Goal: Check status: Check status

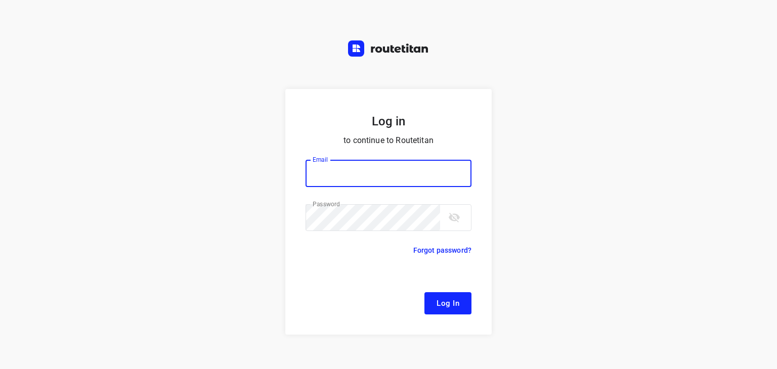
type input "[EMAIL_ADDRESS][DOMAIN_NAME]"
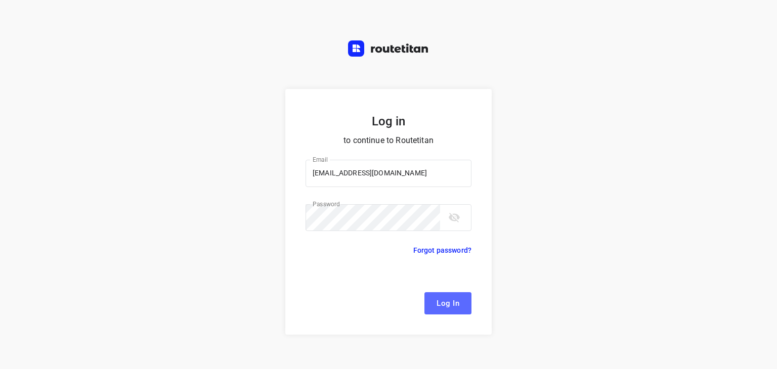
click at [445, 306] on span "Log In" at bounding box center [447, 303] width 23 height 13
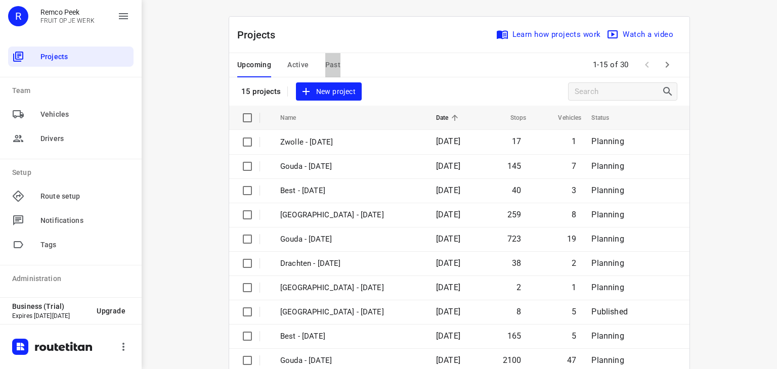
click at [327, 65] on span "Past" at bounding box center [333, 65] width 16 height 13
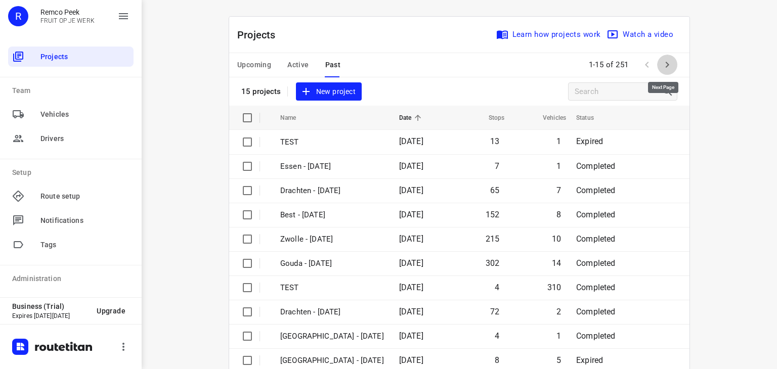
click at [661, 68] on icon "button" at bounding box center [667, 65] width 12 height 12
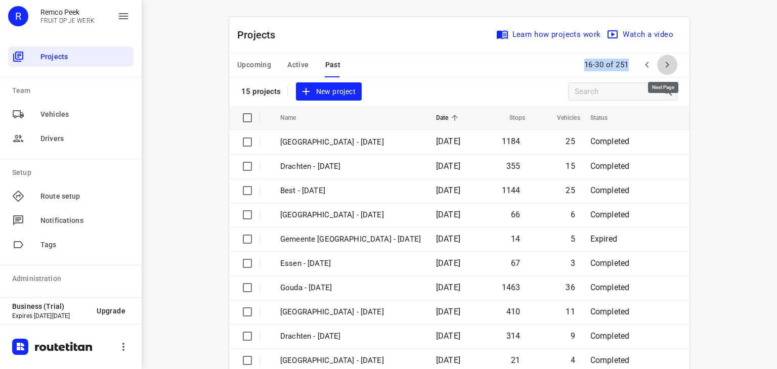
click at [657, 67] on button "button" at bounding box center [667, 65] width 20 height 20
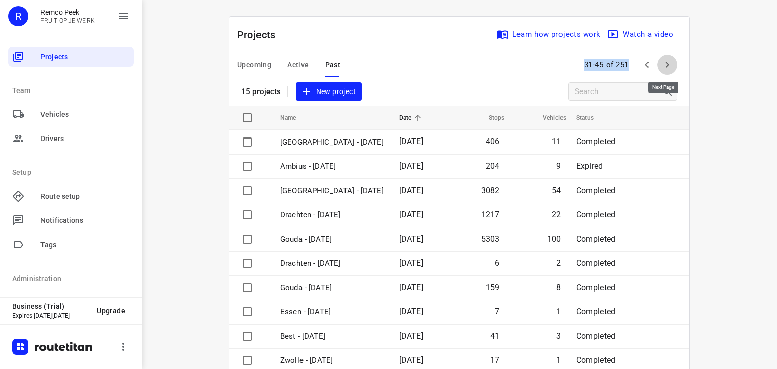
click at [666, 67] on icon "button" at bounding box center [667, 65] width 12 height 12
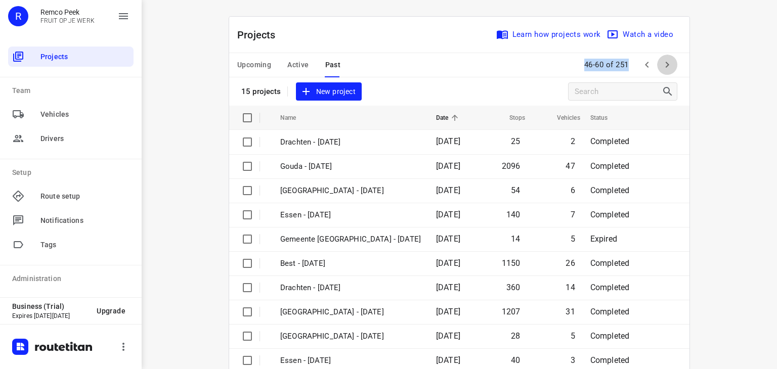
click at [666, 67] on icon "button" at bounding box center [667, 65] width 12 height 12
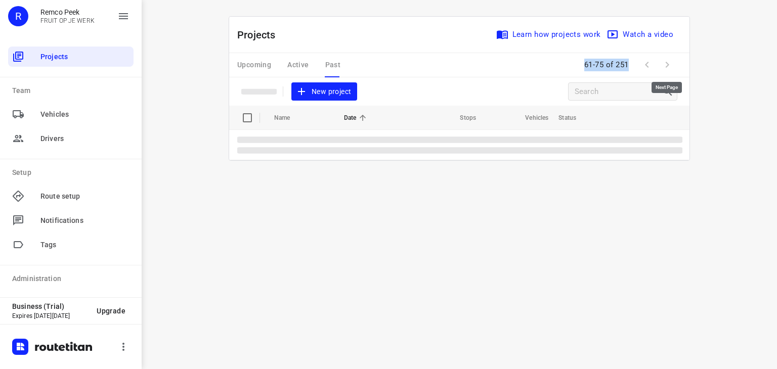
click at [666, 67] on span at bounding box center [667, 65] width 20 height 20
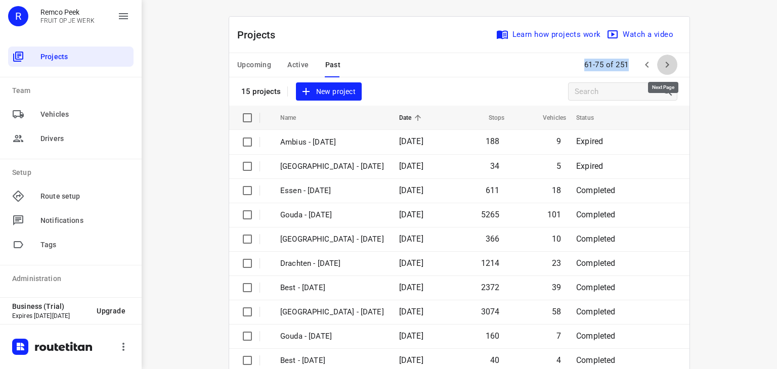
click at [666, 67] on icon "button" at bounding box center [667, 65] width 12 height 12
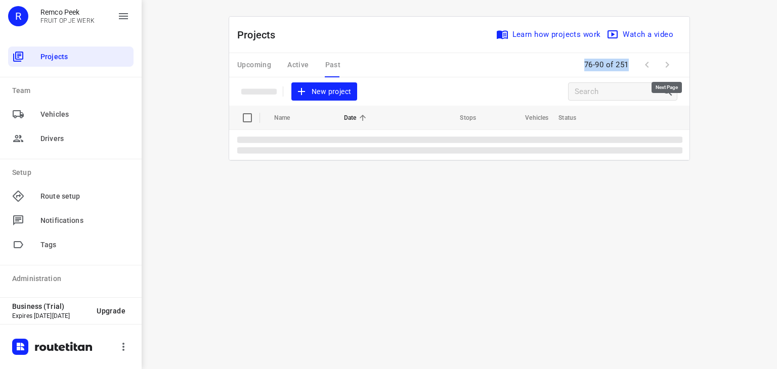
click at [666, 67] on span at bounding box center [667, 65] width 20 height 20
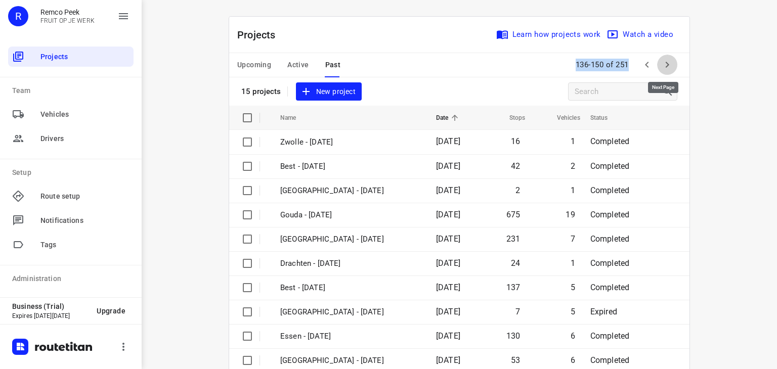
click at [665, 71] on icon "button" at bounding box center [667, 65] width 12 height 12
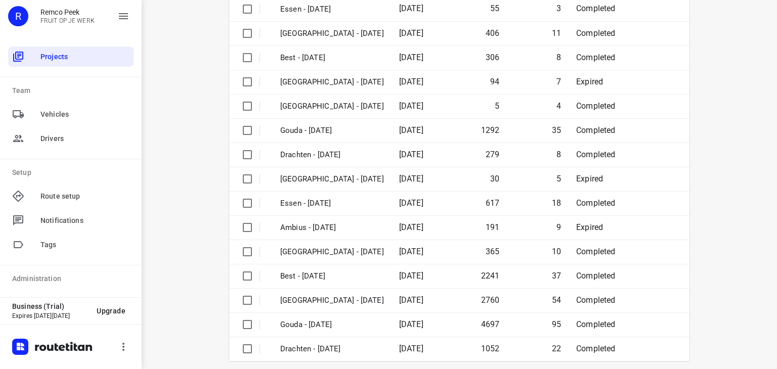
scroll to position [136, 0]
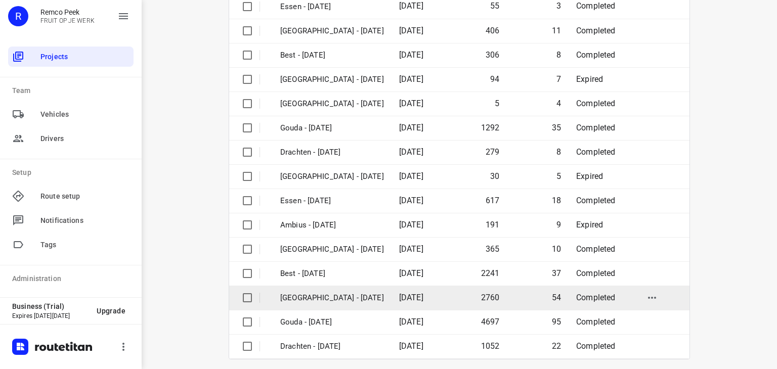
click at [365, 301] on p "[GEOGRAPHIC_DATA] - [DATE]" at bounding box center [332, 298] width 104 height 12
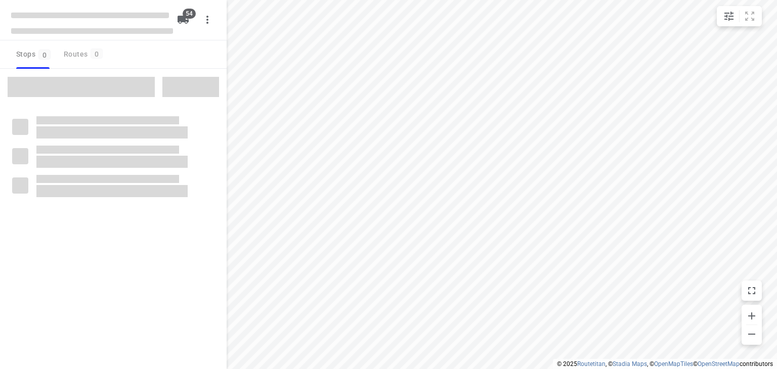
type input "distance"
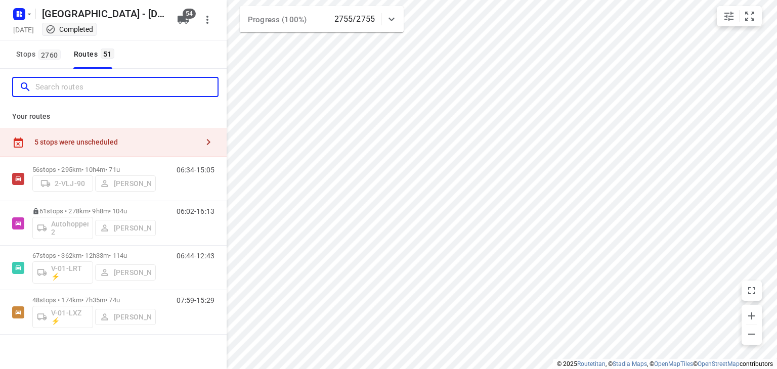
click at [116, 80] on input "Search routes" at bounding box center [126, 87] width 182 height 16
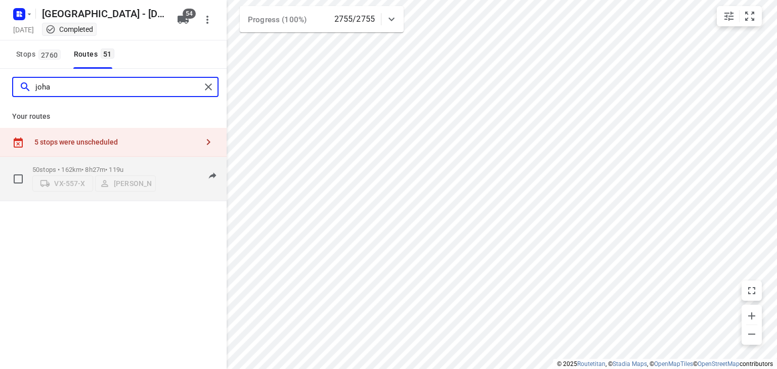
type input "joha"
click at [176, 187] on div "07:30-14:28" at bounding box center [189, 181] width 51 height 31
click at [178, 183] on div "07:30-14:28" at bounding box center [189, 181] width 51 height 31
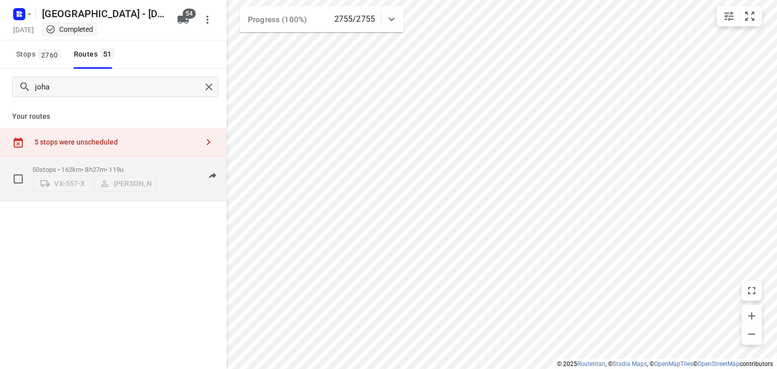
click at [152, 162] on div "50 stops • 162km • 8h27m • 119u VX-557-X [PERSON_NAME]" at bounding box center [93, 179] width 123 height 36
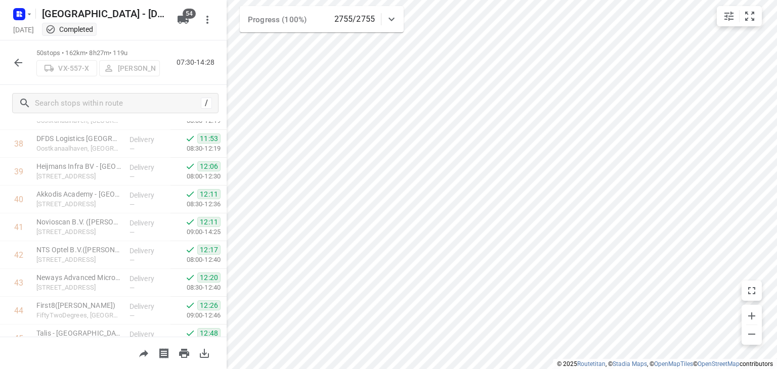
scroll to position [1283, 0]
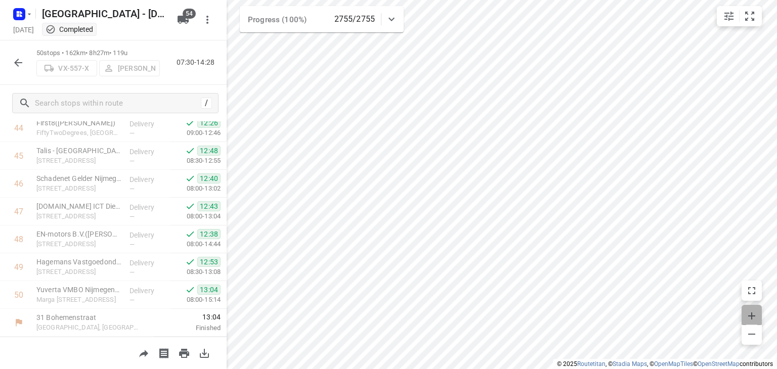
click at [755, 314] on icon "button" at bounding box center [752, 316] width 12 height 12
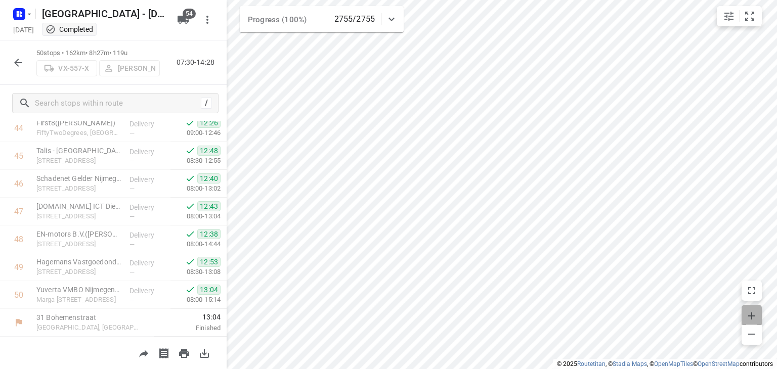
click at [755, 314] on icon "button" at bounding box center [752, 316] width 12 height 12
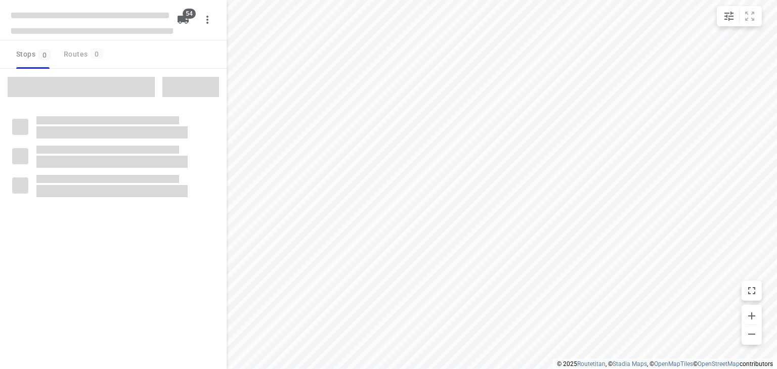
checkbox input "true"
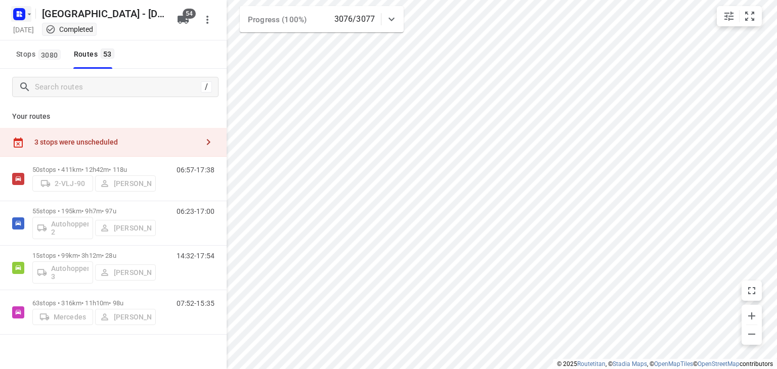
click at [16, 10] on rect "button" at bounding box center [19, 14] width 12 height 12
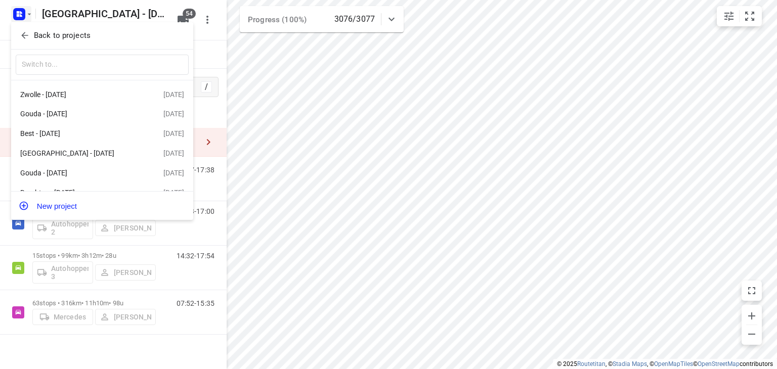
click at [28, 43] on div "Back to projects" at bounding box center [102, 35] width 182 height 27
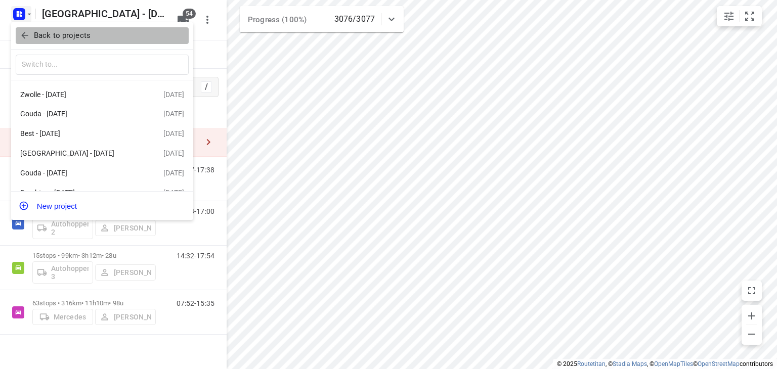
click at [24, 35] on icon "button" at bounding box center [25, 35] width 10 height 10
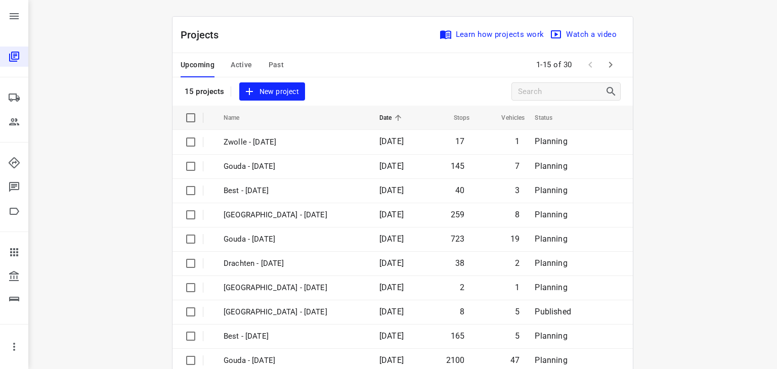
click at [243, 61] on span "Active" at bounding box center [241, 65] width 21 height 13
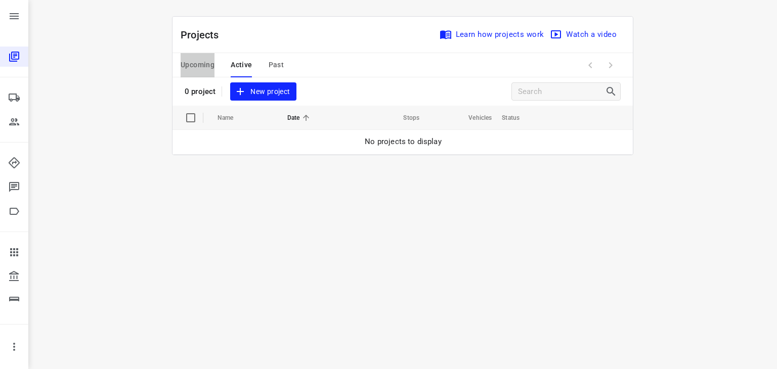
click at [204, 64] on span "Upcoming" at bounding box center [198, 65] width 34 height 13
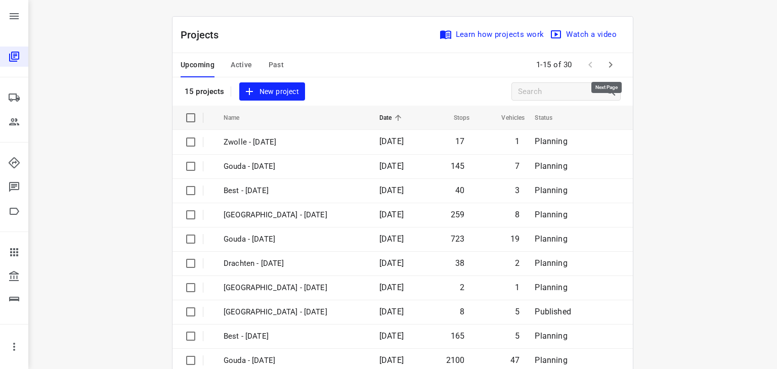
click at [604, 62] on icon "button" at bounding box center [610, 65] width 12 height 12
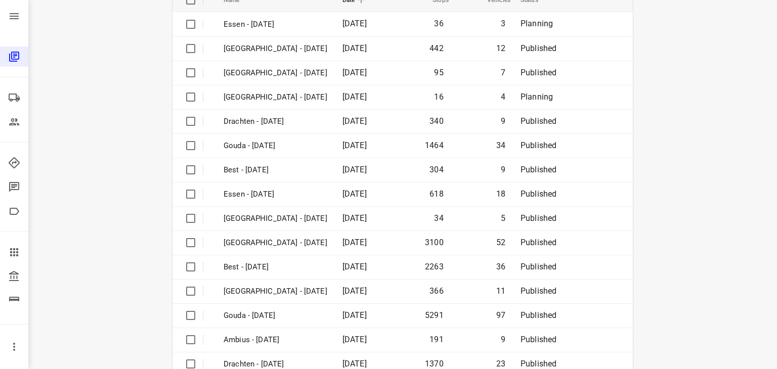
scroll to position [142, 0]
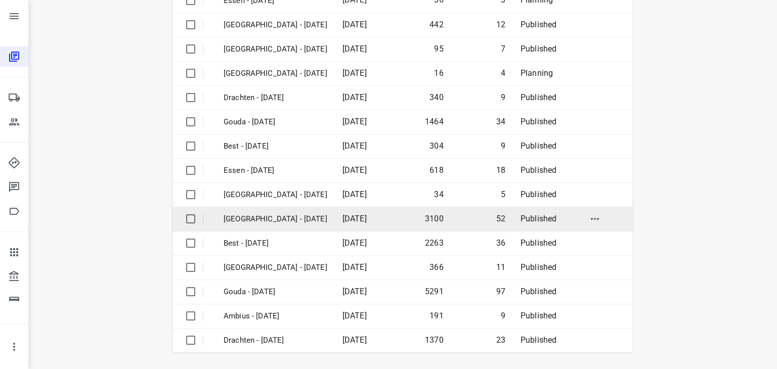
click at [257, 215] on p "[GEOGRAPHIC_DATA] - [DATE]" at bounding box center [276, 219] width 104 height 12
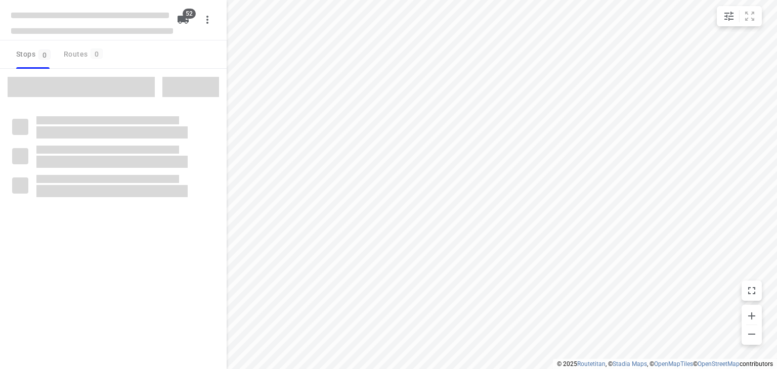
checkbox input "true"
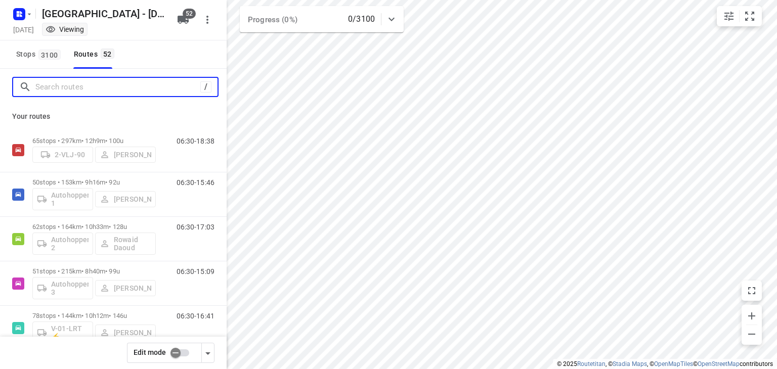
click at [82, 92] on input "Search routes" at bounding box center [117, 87] width 165 height 16
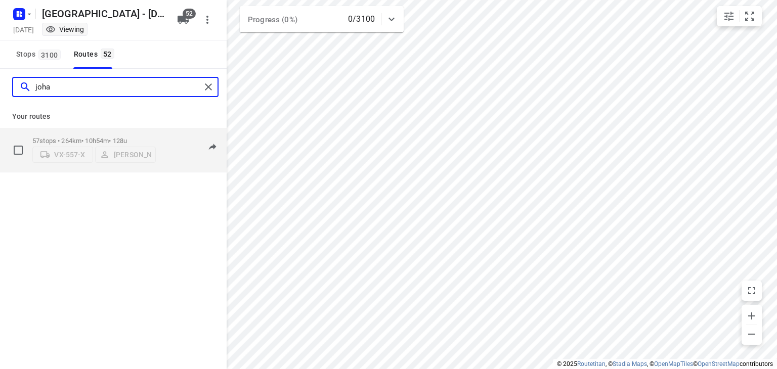
type input "joha"
click at [168, 162] on div "06:30-17:24" at bounding box center [189, 152] width 51 height 31
click at [180, 159] on div "06:30-17:24" at bounding box center [189, 152] width 51 height 31
click at [144, 137] on p "57 stops • 264km • 10h54m • 128u" at bounding box center [93, 141] width 123 height 8
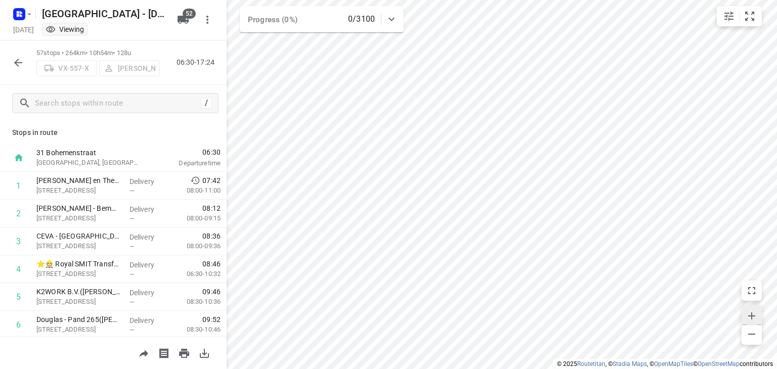
click at [757, 315] on icon "button" at bounding box center [752, 316] width 12 height 12
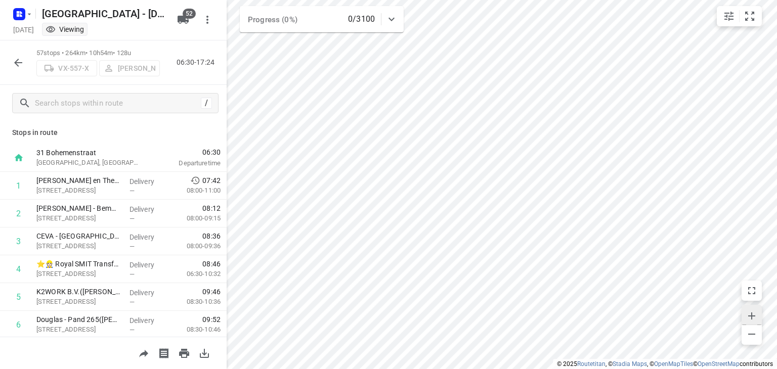
click at [757, 315] on icon "button" at bounding box center [752, 316] width 12 height 12
click at [749, 308] on span "button" at bounding box center [751, 315] width 20 height 14
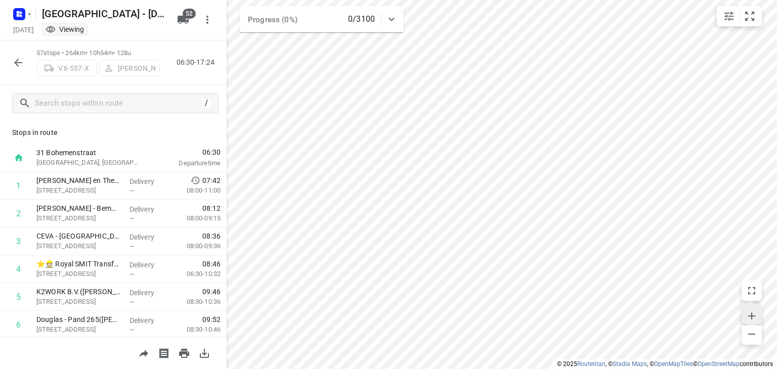
click at [749, 308] on span "button" at bounding box center [751, 315] width 20 height 14
click at [754, 338] on icon "button" at bounding box center [752, 334] width 12 height 12
click at [751, 308] on span "button" at bounding box center [751, 315] width 20 height 14
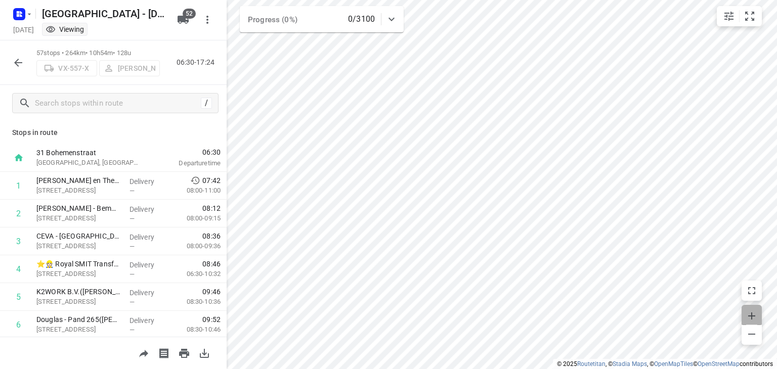
click at [751, 308] on span "button" at bounding box center [751, 315] width 20 height 14
click at [754, 310] on icon "button" at bounding box center [752, 316] width 12 height 12
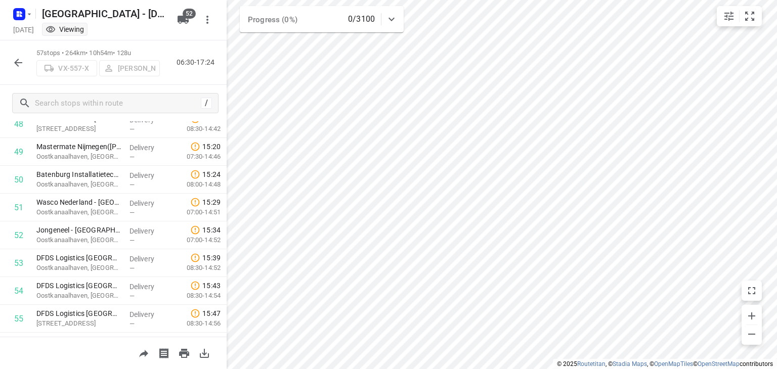
scroll to position [1449, 0]
